Goal: Find specific page/section: Find specific page/section

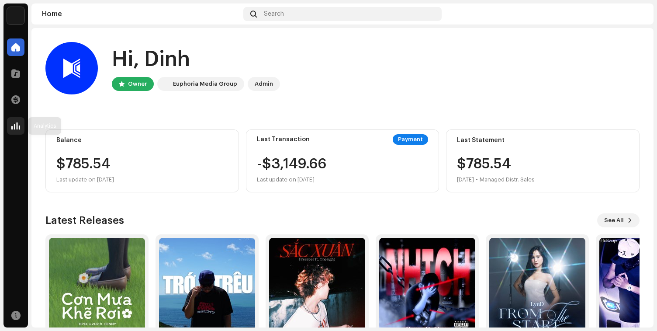
click at [7, 125] on div at bounding box center [15, 125] width 17 height 17
click at [8, 128] on div at bounding box center [15, 125] width 17 height 17
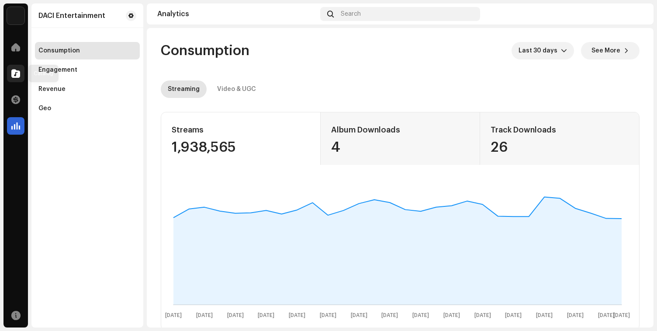
click at [23, 73] on div at bounding box center [15, 73] width 17 height 17
